Goal: Task Accomplishment & Management: Manage account settings

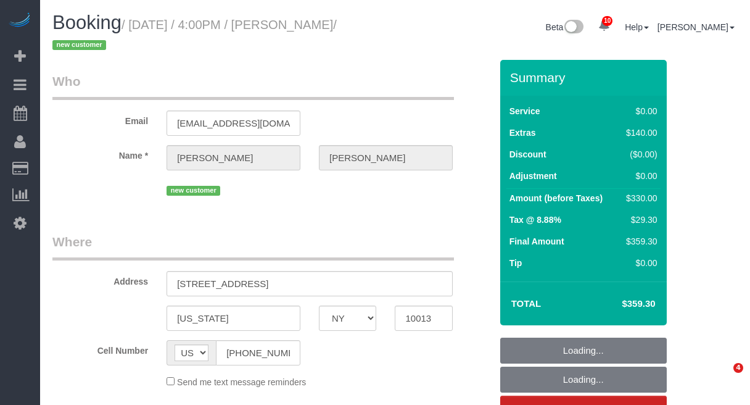
select select "NY"
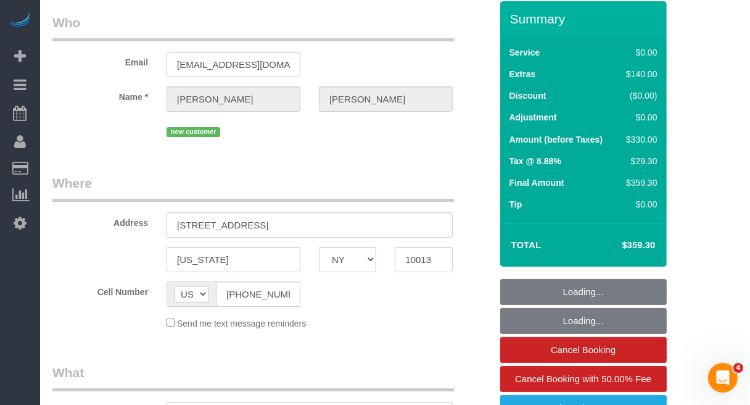
select select "object:714"
select select "string:stripe-pm_1Rw9fV4VGloSiKo7vIg0XZJP"
select select "2"
select select "number:89"
select select "number:74"
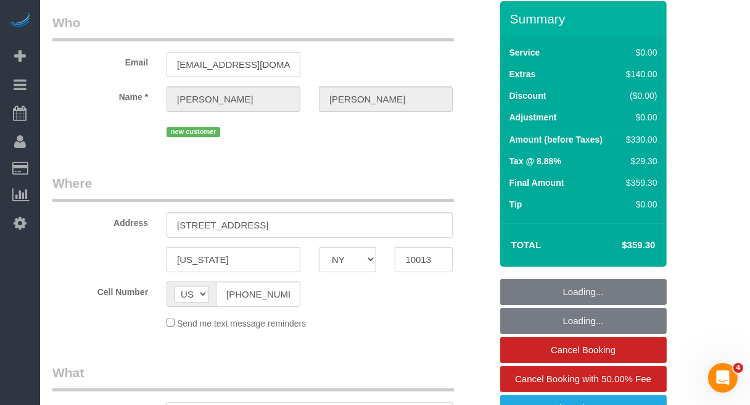
select select "number:15"
select select "number:7"
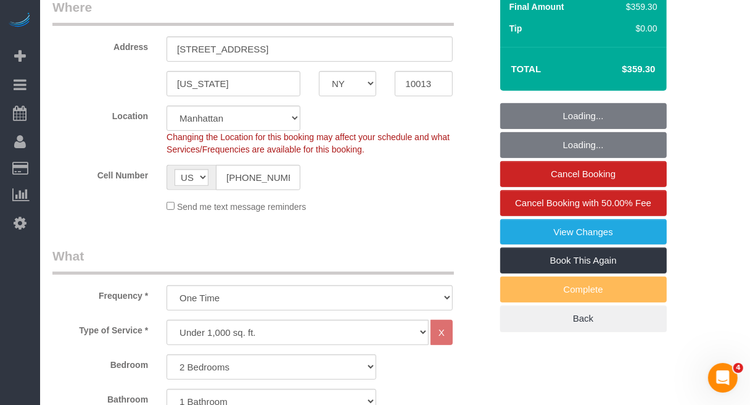
select select "object:968"
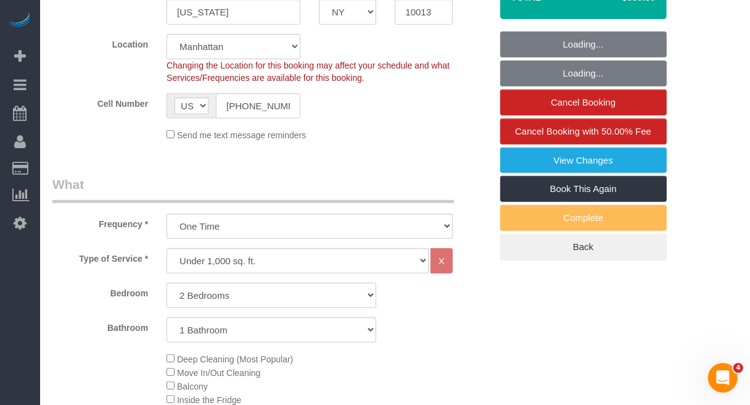
select select "spot1"
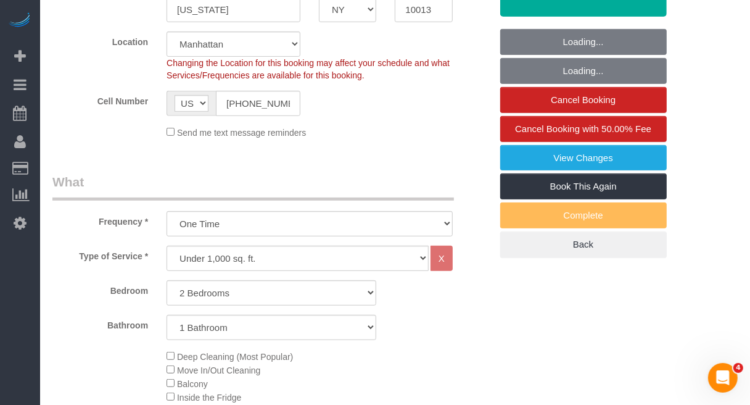
select select "2"
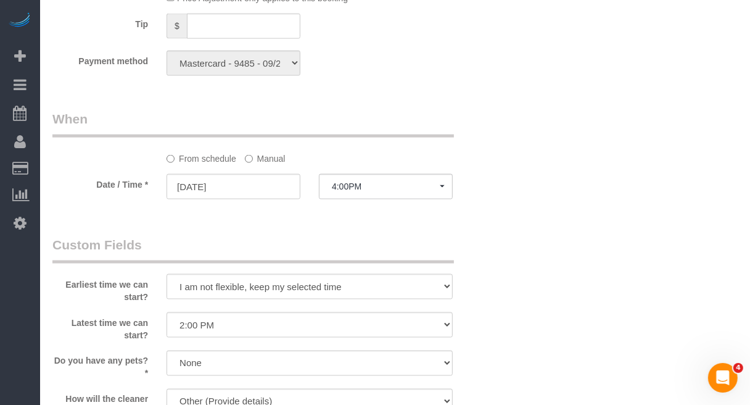
scroll to position [1156, 0]
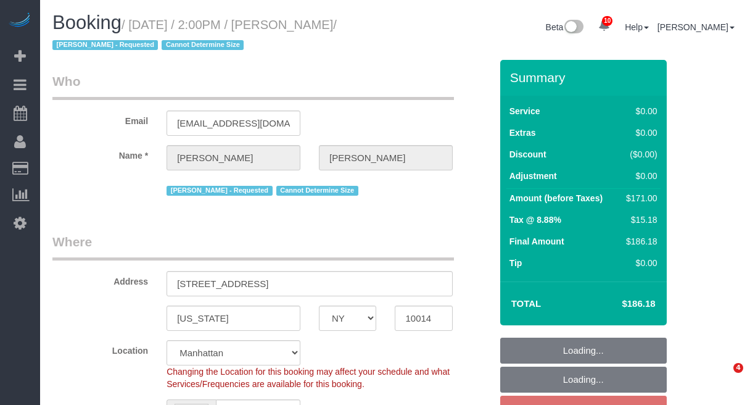
select select "NY"
select select "string:stripe-pm_1Rh9oP4VGloSiKo7FuGIGsGr"
select select "string:[GEOGRAPHIC_DATA]"
select select "object:720"
select select "number:58"
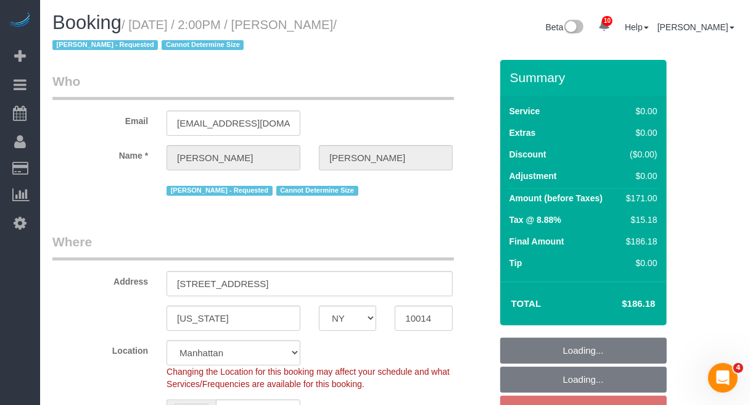
select select "number:72"
select select "number:15"
select select "number:6"
select select "object:1394"
select select "2"
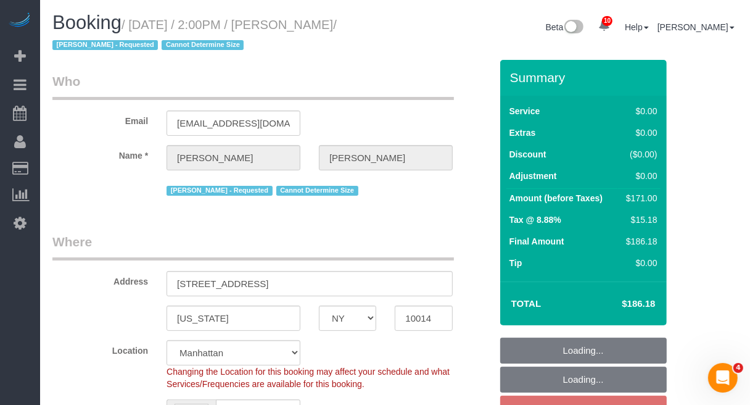
select select "spot4"
select select "2"
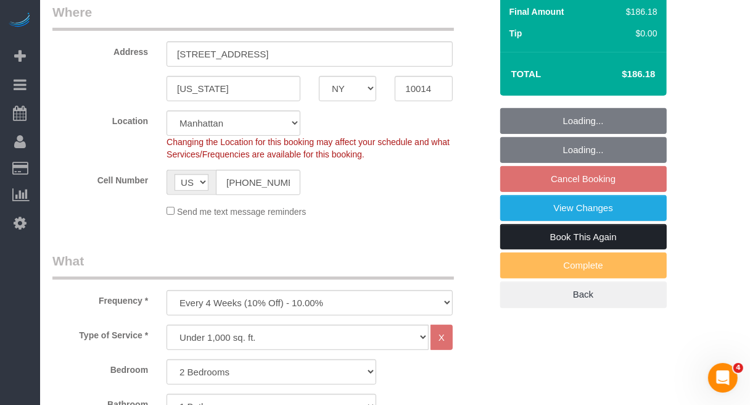
scroll to position [231, 0]
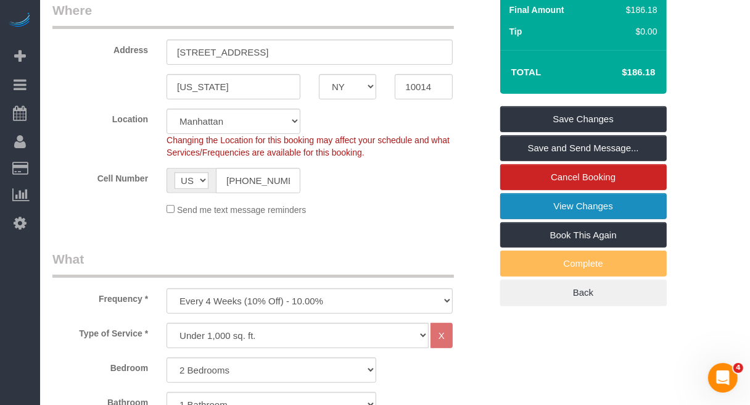
click at [583, 202] on link "View Changes" at bounding box center [583, 206] width 167 height 26
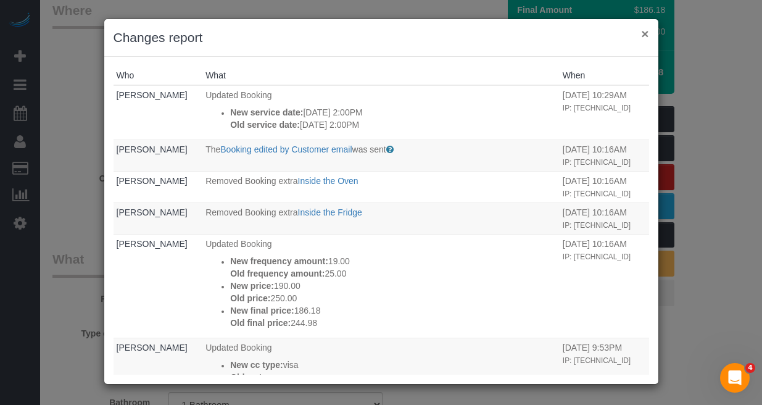
click at [646, 31] on button "×" at bounding box center [644, 33] width 7 height 13
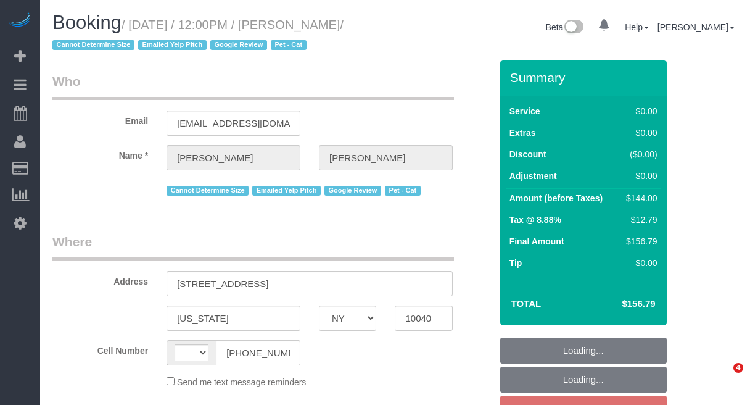
select select "NY"
select select "string:stripe-pm_1QuRgR4VGloSiKo7ytunWo7w"
select select "number:59"
select select "number:73"
select select "number:14"
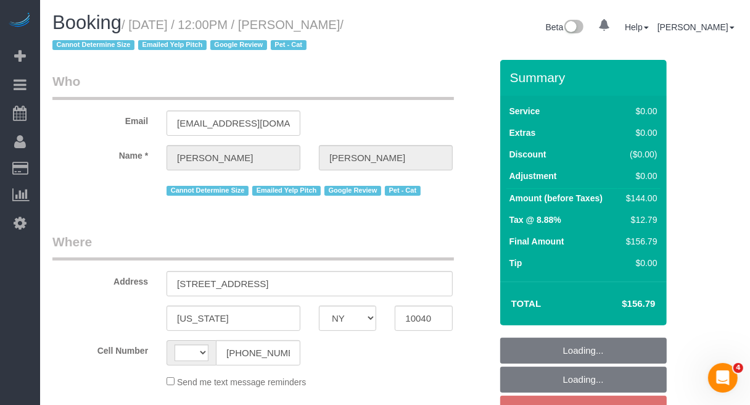
select select "number:5"
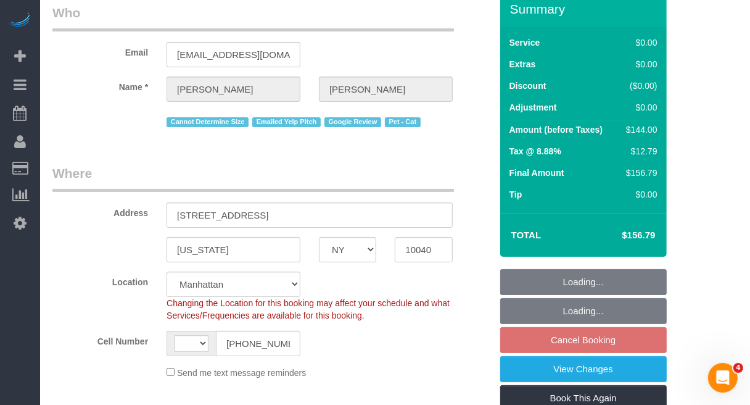
select select "string:[GEOGRAPHIC_DATA]"
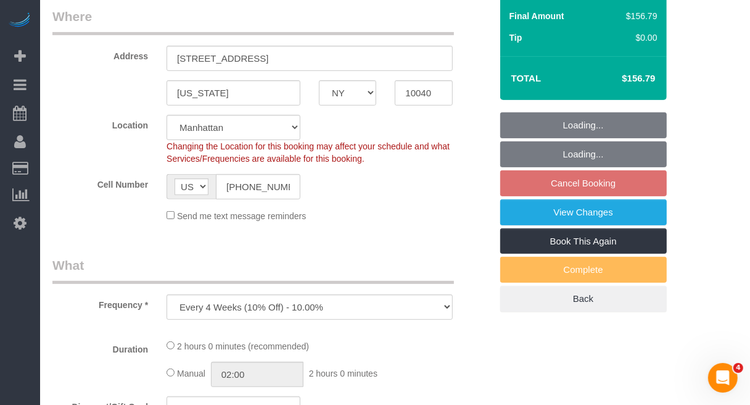
scroll to position [231, 0]
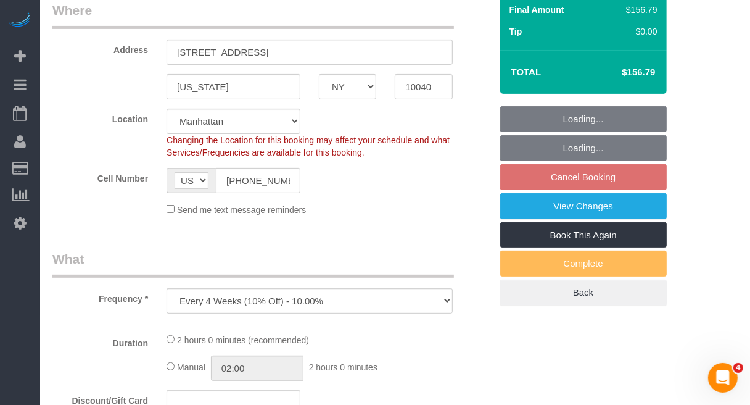
select select "object:1399"
select select "1"
select select "spot5"
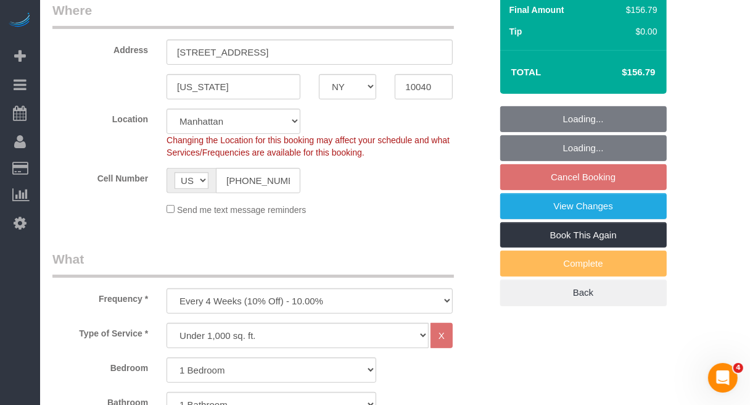
select select "1"
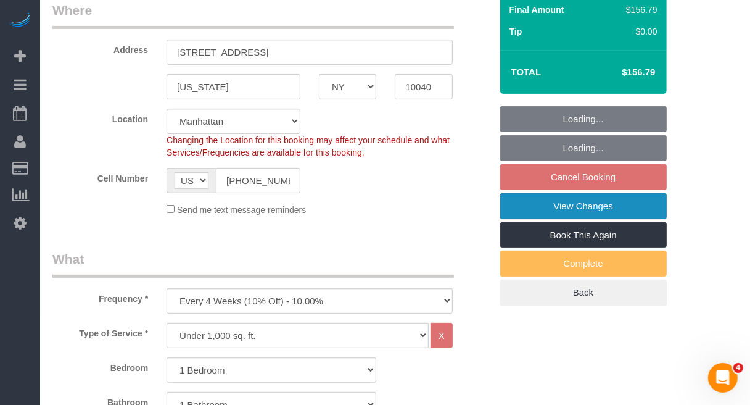
click at [543, 204] on link "View Changes" at bounding box center [583, 206] width 167 height 26
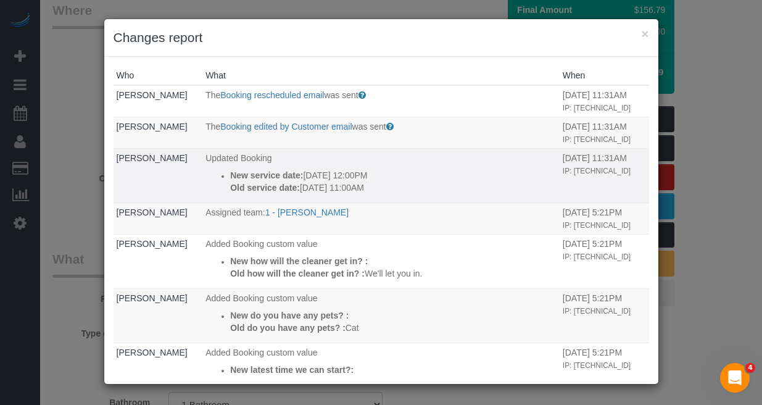
drag, startPoint x: 207, startPoint y: 196, endPoint x: 377, endPoint y: 213, distance: 170.5
click at [377, 194] on ul "New service date: [DATE] 12:00PM Old service date: [DATE] 11:00AM" at bounding box center [380, 181] width 351 height 25
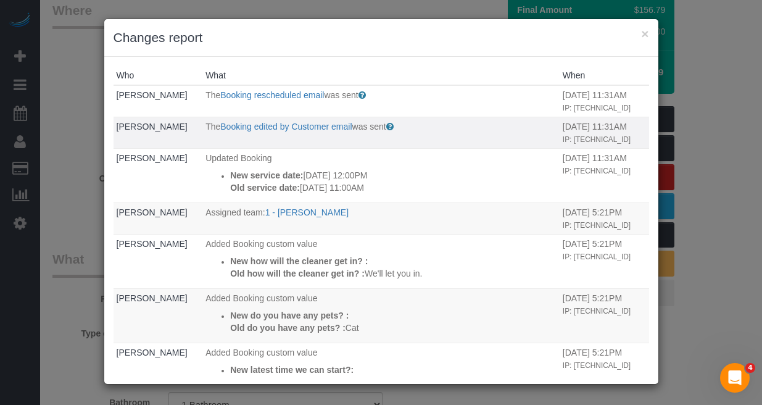
copy div "New service date: [DATE] 12:00PM Old service date: [DATE] 11:00AM"
click at [640, 28] on div "× Changes report" at bounding box center [381, 38] width 554 height 38
click at [643, 28] on button "×" at bounding box center [644, 33] width 7 height 13
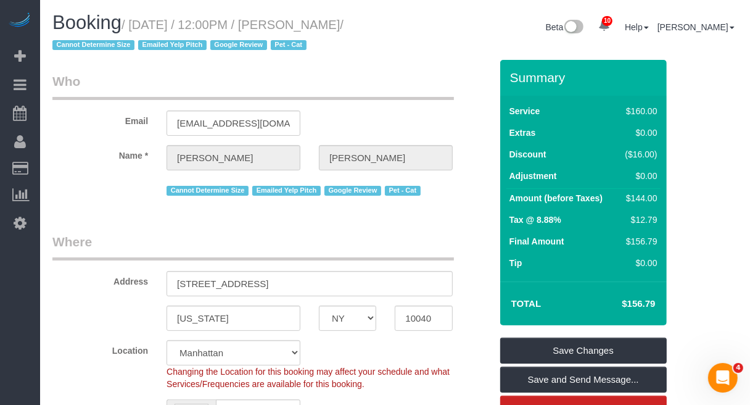
scroll to position [77, 0]
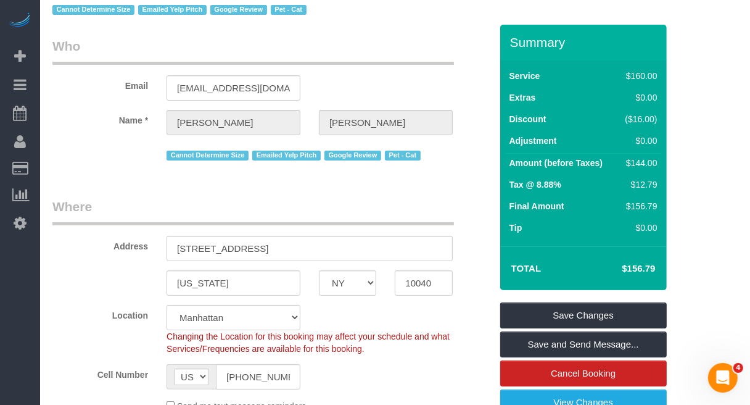
scroll to position [0, 0]
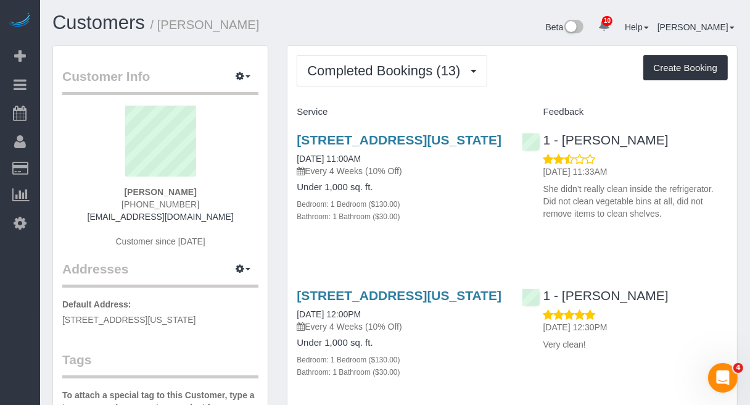
click at [694, 150] on div "1 - Joselin Cecilio 08/16/2025 11:33AM She didn’t really clean inside the refri…" at bounding box center [625, 173] width 224 height 103
